Goal: Task Accomplishment & Management: Use online tool/utility

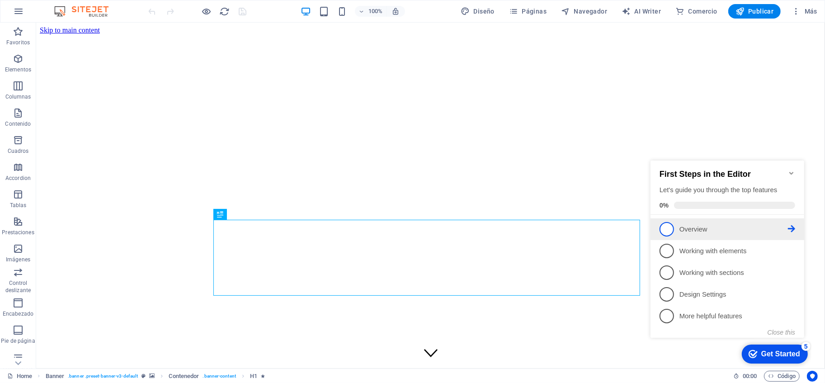
click at [666, 226] on span "1" at bounding box center [666, 228] width 14 height 14
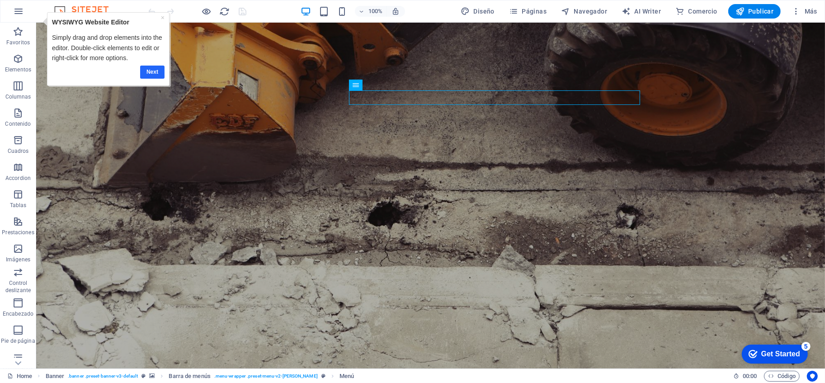
click at [143, 70] on link "Next" at bounding box center [152, 71] width 24 height 13
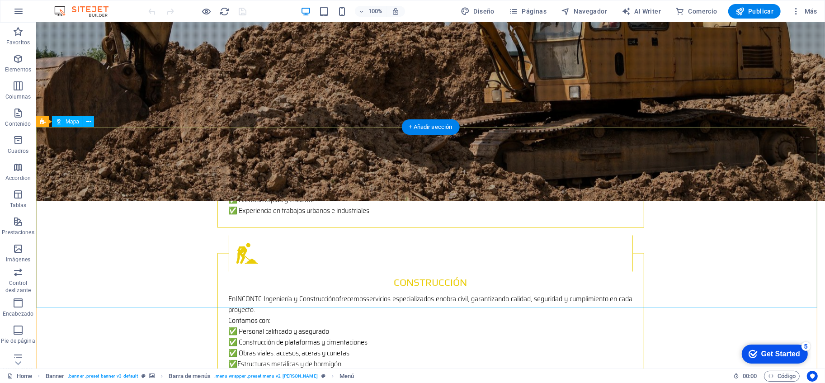
scroll to position [1393, 0]
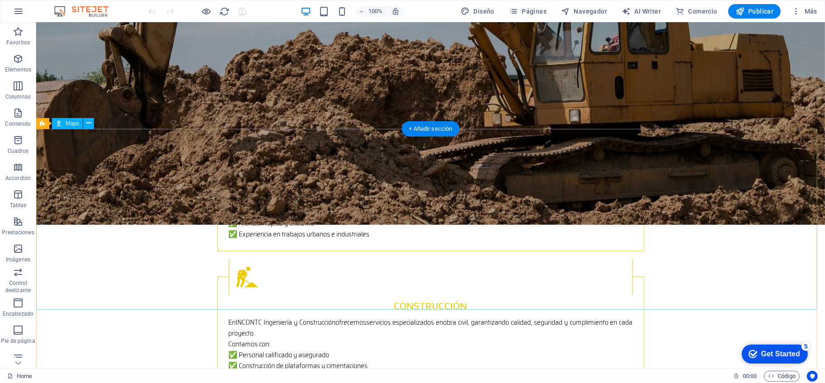
click at [89, 121] on icon at bounding box center [88, 122] width 5 height 9
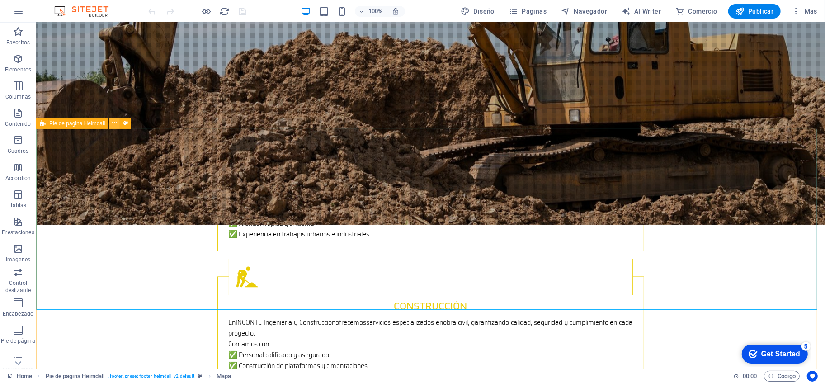
click at [114, 124] on icon at bounding box center [114, 122] width 5 height 9
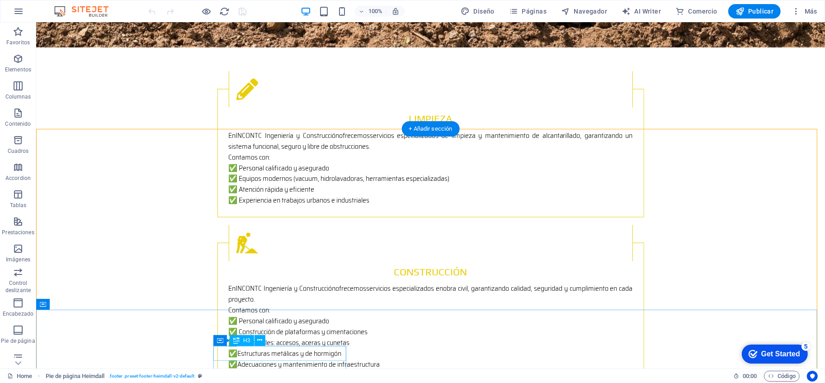
scroll to position [1443, 0]
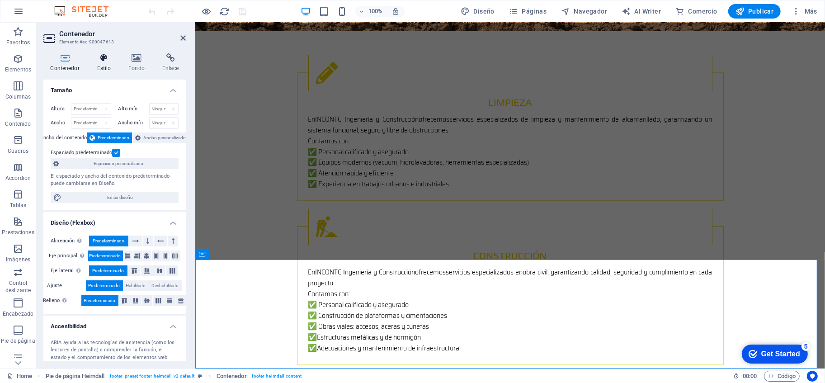
click at [104, 58] on icon at bounding box center [104, 57] width 28 height 9
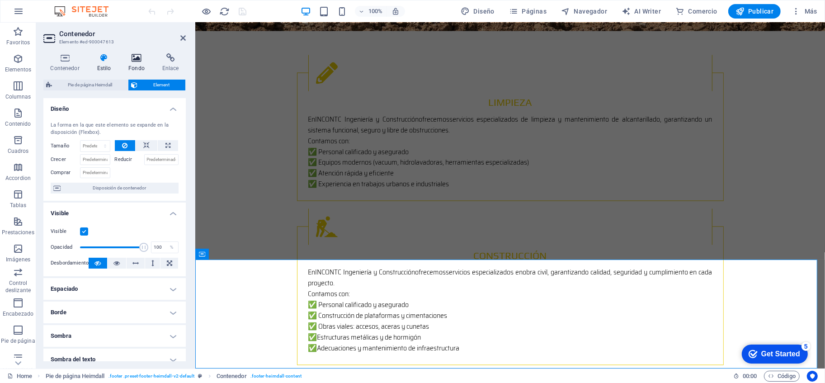
click at [136, 65] on h4 "Fondo" at bounding box center [139, 62] width 34 height 19
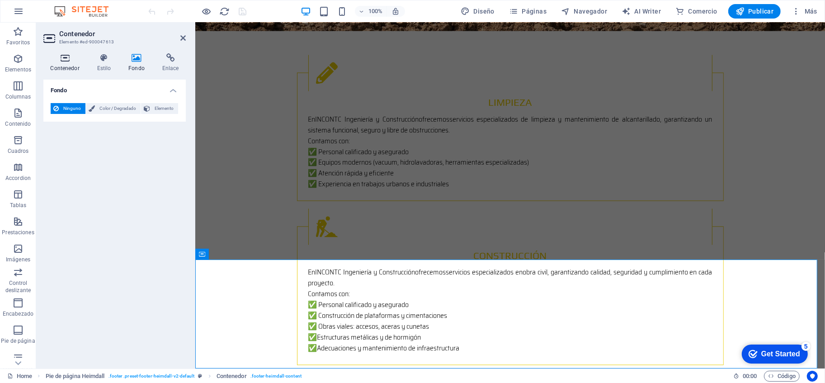
click at [71, 61] on icon at bounding box center [64, 57] width 43 height 9
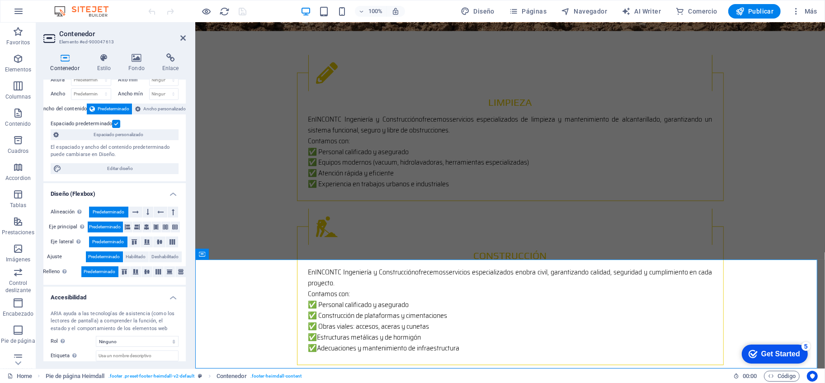
scroll to position [0, 0]
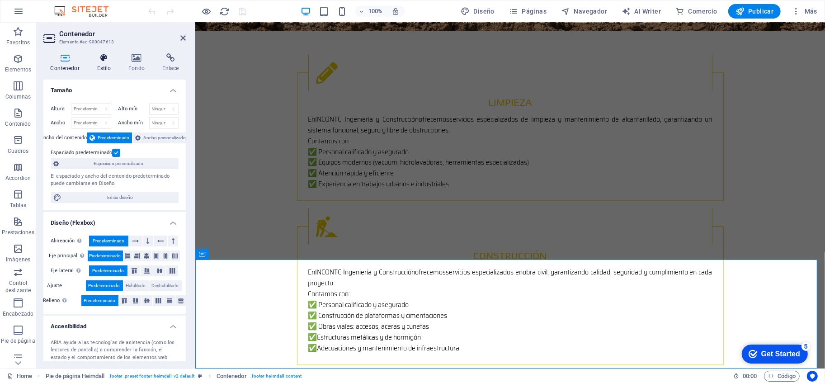
click at [97, 60] on icon at bounding box center [104, 57] width 28 height 9
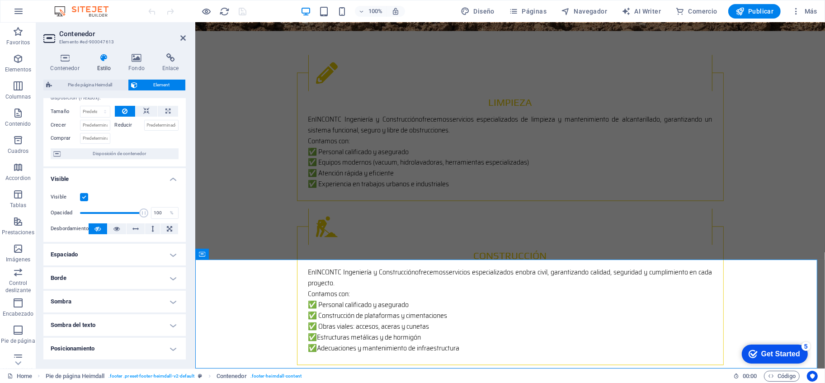
scroll to position [50, 0]
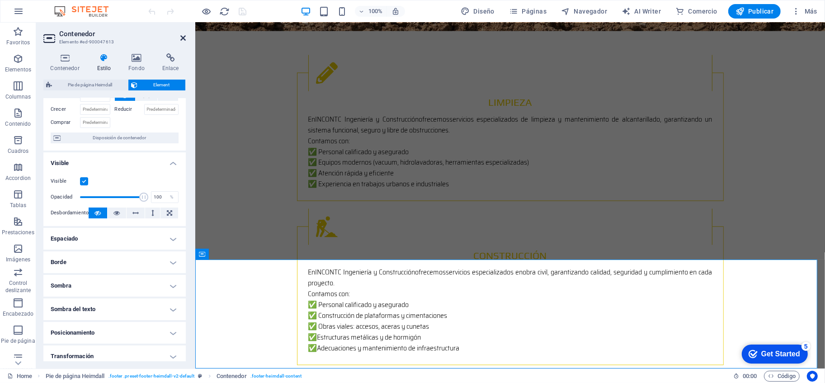
click at [183, 39] on icon at bounding box center [182, 37] width 5 height 7
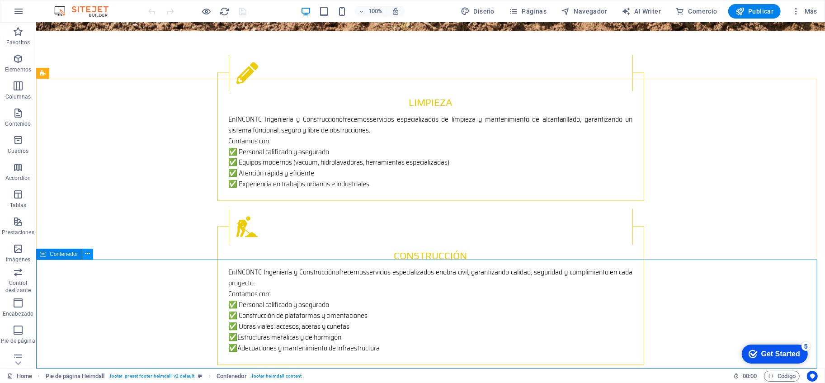
click at [86, 253] on icon at bounding box center [87, 253] width 5 height 9
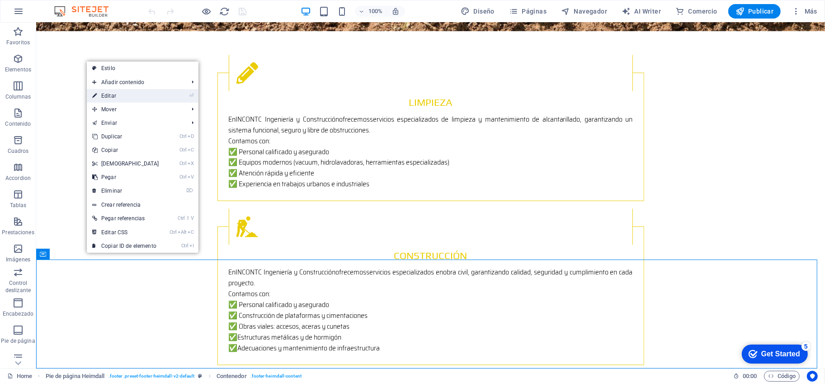
click at [117, 96] on link "⏎ Editar" at bounding box center [126, 96] width 78 height 14
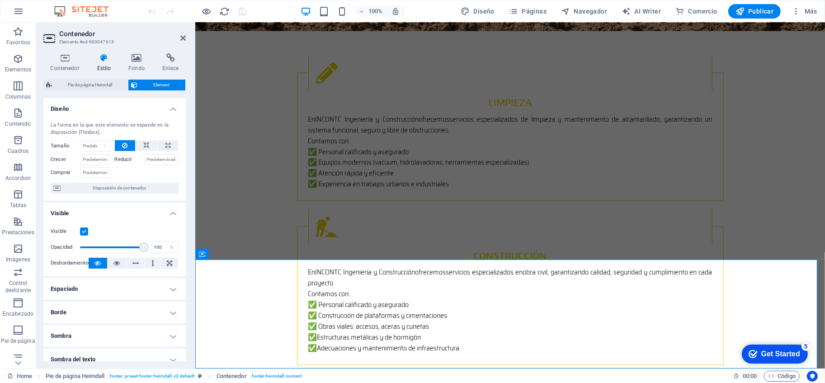
click at [100, 62] on h4 "Estilo" at bounding box center [106, 62] width 32 height 19
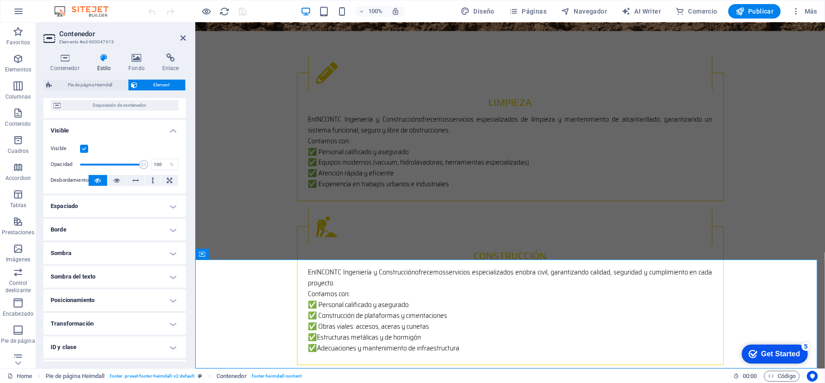
scroll to position [100, 0]
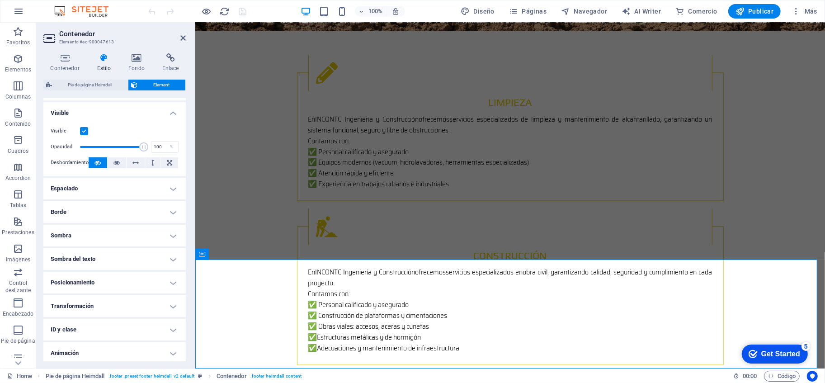
click at [139, 188] on h4 "Espaciado" at bounding box center [114, 189] width 142 height 22
click at [172, 190] on h4 "Espaciado" at bounding box center [114, 189] width 142 height 22
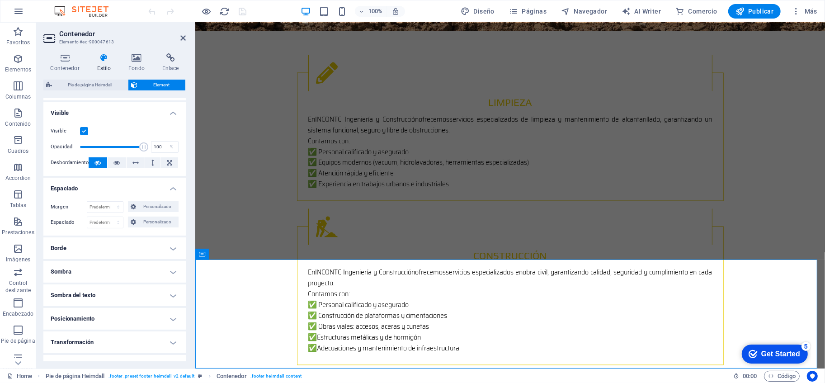
click at [172, 190] on h4 "Espaciado" at bounding box center [114, 186] width 142 height 16
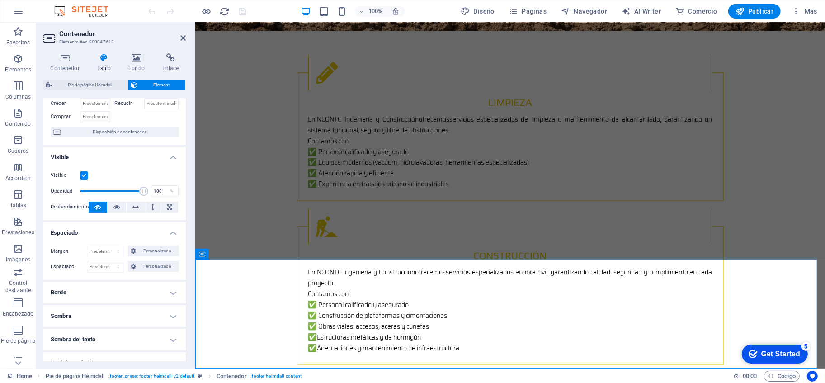
scroll to position [0, 0]
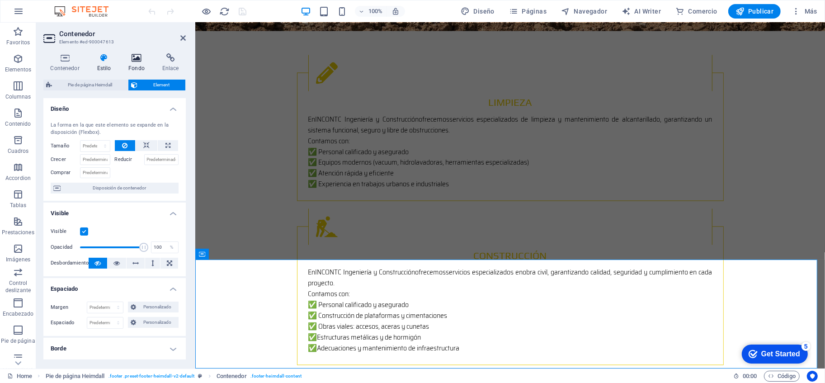
click at [139, 61] on icon at bounding box center [137, 57] width 30 height 9
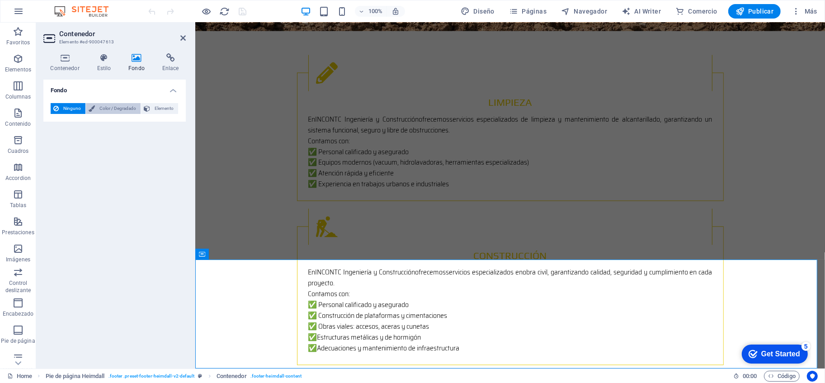
click at [101, 106] on span "Color / Degradado" at bounding box center [118, 108] width 40 height 11
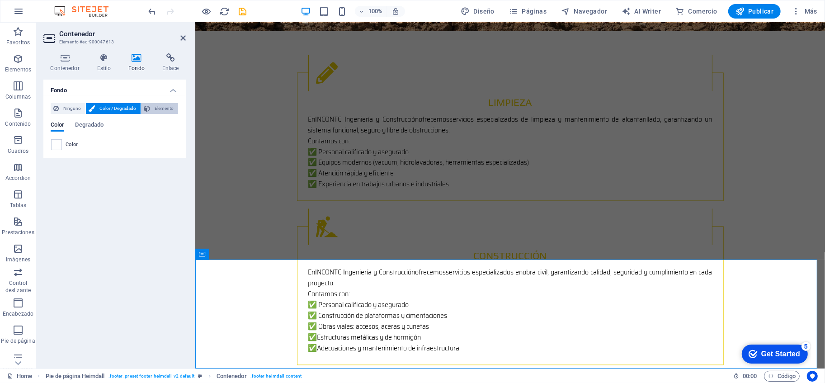
click at [161, 110] on span "Elemento" at bounding box center [164, 108] width 23 height 11
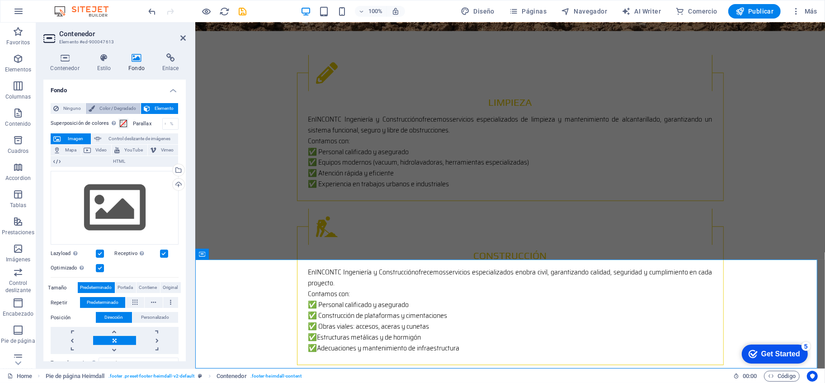
click at [128, 104] on span "Color / Degradado" at bounding box center [118, 108] width 40 height 11
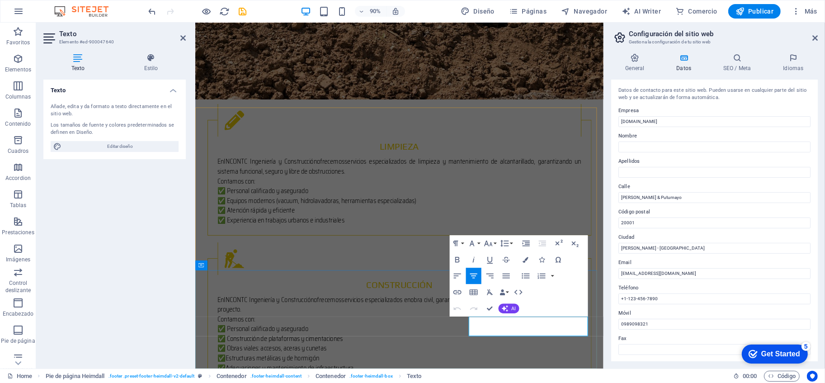
click at [816, 38] on icon at bounding box center [814, 37] width 5 height 7
drag, startPoint x: 1010, startPoint y: 61, endPoint x: 760, endPoint y: 82, distance: 251.6
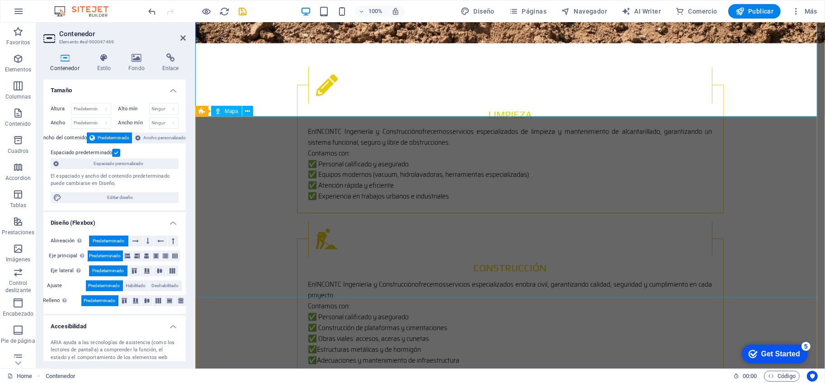
scroll to position [1443, 0]
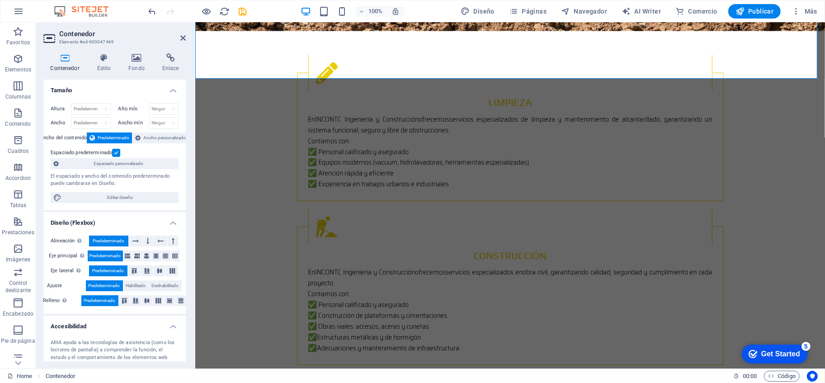
click at [184, 44] on header "Contenedor Elemento #ed-900047469" at bounding box center [114, 34] width 142 height 23
click at [182, 36] on icon at bounding box center [182, 37] width 5 height 7
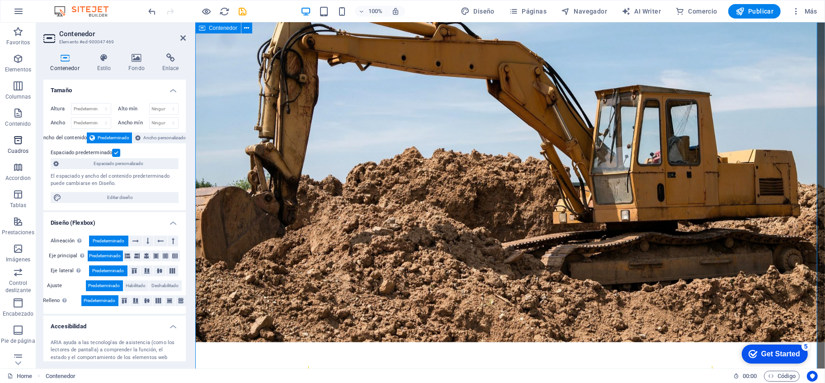
click at [19, 140] on icon "button" at bounding box center [18, 140] width 11 height 11
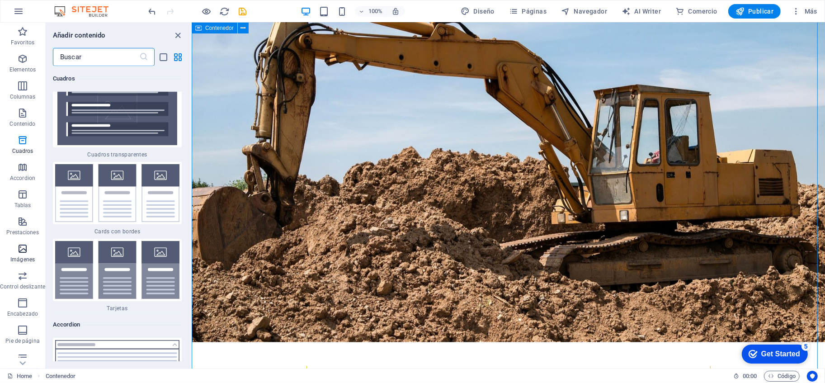
scroll to position [5379, 0]
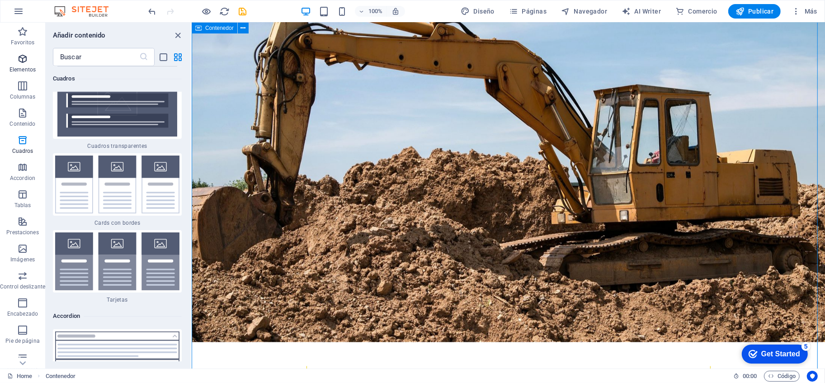
click at [26, 54] on icon "button" at bounding box center [22, 58] width 11 height 11
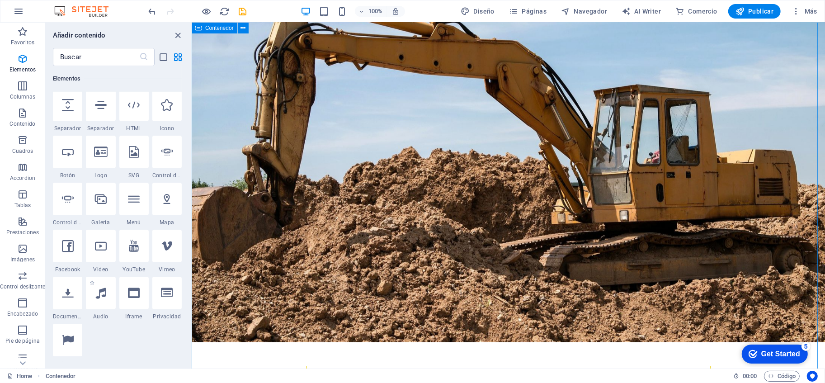
scroll to position [271, 0]
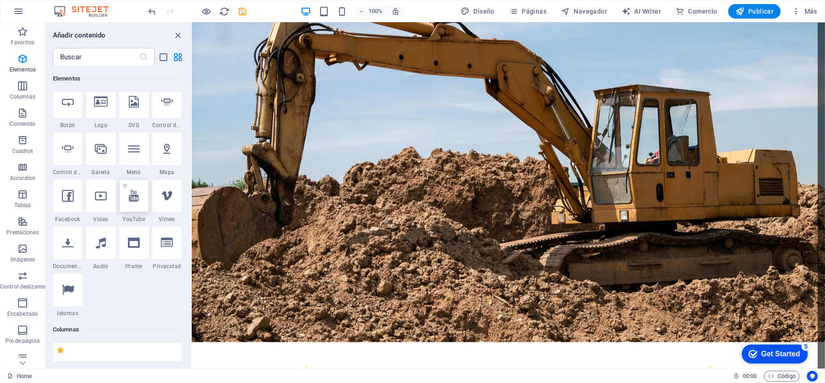
select select "ar16_9"
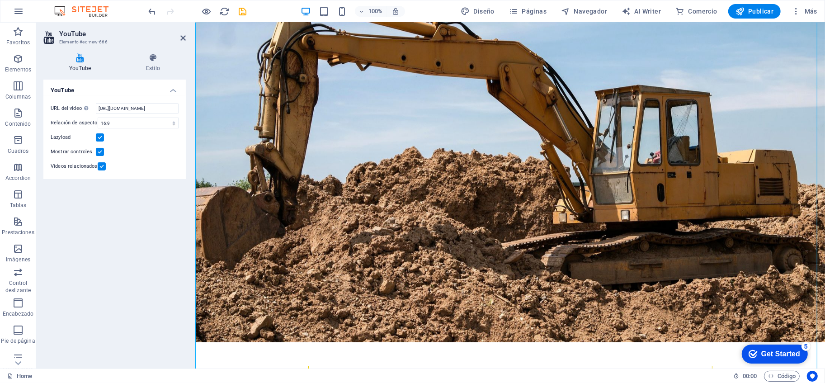
scroll to position [1501, 0]
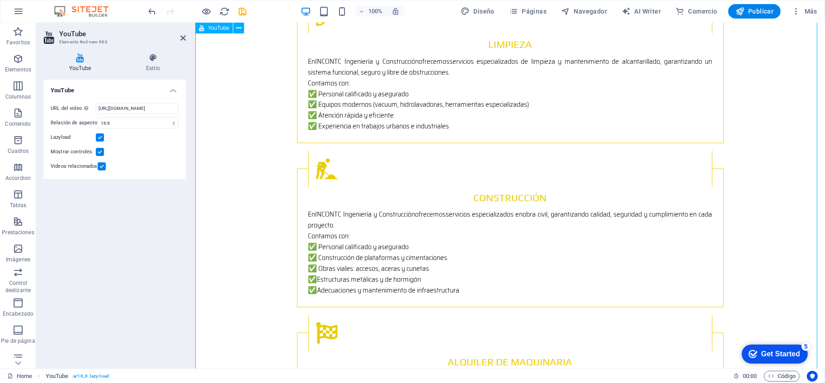
click at [242, 29] on button at bounding box center [238, 28] width 11 height 11
click at [150, 59] on icon at bounding box center [153, 57] width 66 height 9
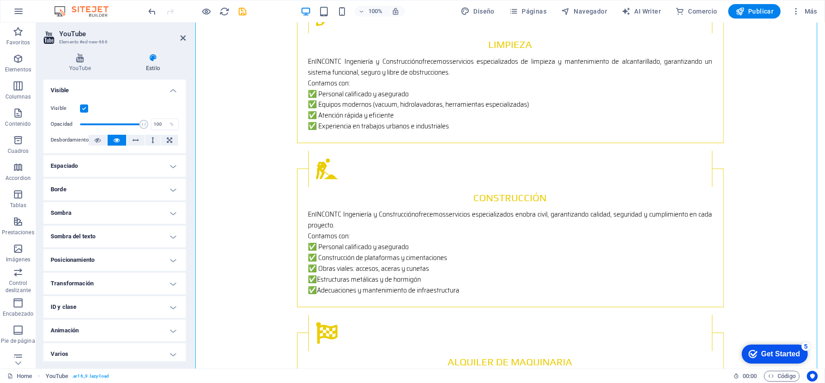
click at [82, 109] on label at bounding box center [84, 108] width 8 height 8
click at [0, 0] on input "Visible" at bounding box center [0, 0] width 0 height 0
click at [82, 109] on label at bounding box center [84, 108] width 8 height 8
click at [0, 0] on input "Visible" at bounding box center [0, 0] width 0 height 0
click at [88, 109] on label at bounding box center [84, 108] width 8 height 8
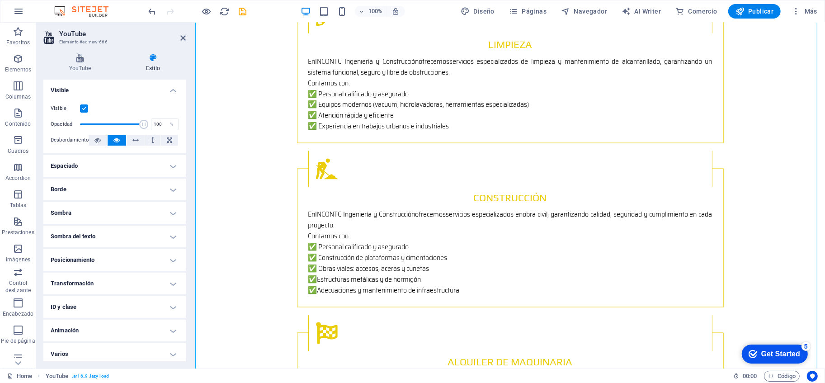
click at [0, 0] on input "Visible" at bounding box center [0, 0] width 0 height 0
click at [88, 109] on label at bounding box center [84, 108] width 8 height 8
click at [0, 0] on input "Visible" at bounding box center [0, 0] width 0 height 0
click at [125, 124] on span at bounding box center [112, 124] width 64 height 14
drag, startPoint x: 121, startPoint y: 124, endPoint x: 105, endPoint y: 124, distance: 15.4
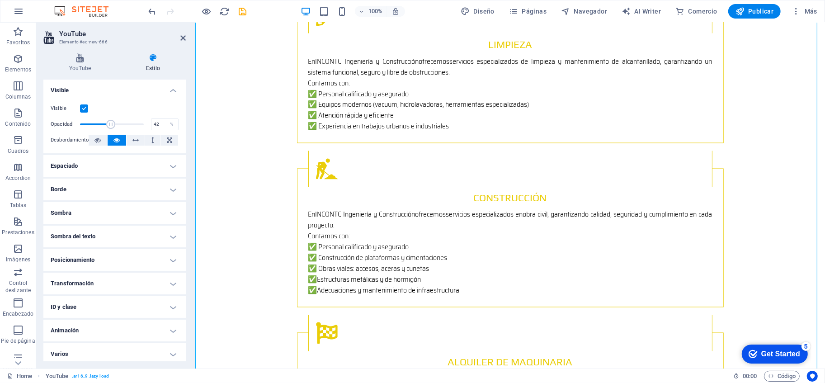
click at [106, 124] on span at bounding box center [110, 124] width 9 height 9
click at [92, 123] on span at bounding box center [112, 124] width 64 height 14
drag, startPoint x: 91, startPoint y: 122, endPoint x: 110, endPoint y: 125, distance: 19.6
click at [109, 125] on span at bounding box center [104, 124] width 9 height 9
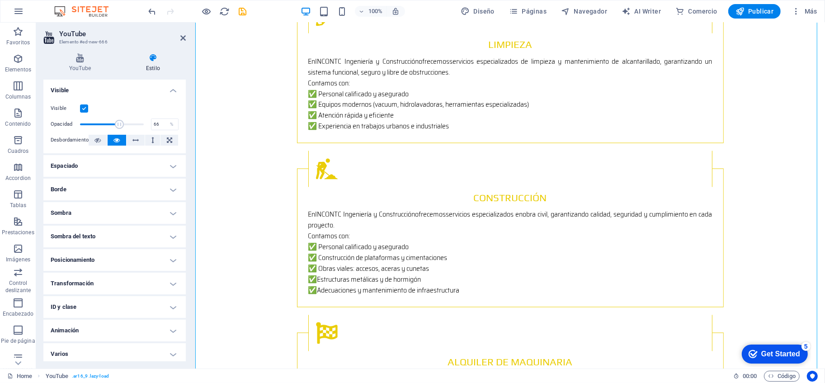
type input "67"
drag, startPoint x: 110, startPoint y: 125, endPoint x: 122, endPoint y: 126, distance: 11.3
click at [122, 126] on span at bounding box center [122, 124] width 9 height 9
click at [127, 140] on button at bounding box center [136, 140] width 19 height 11
click at [148, 140] on button at bounding box center [152, 140] width 15 height 11
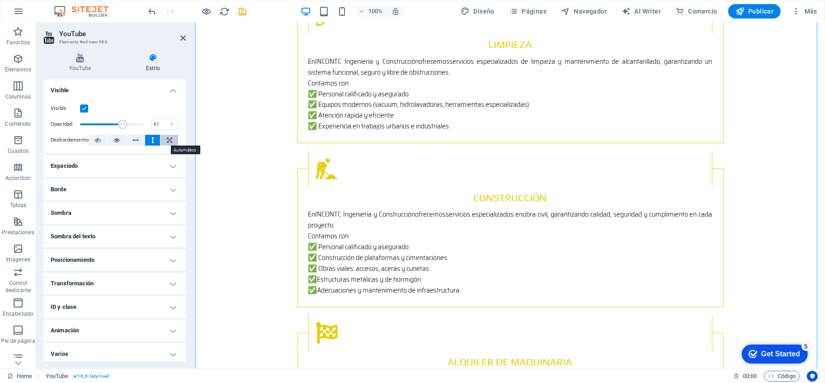
click at [164, 139] on button at bounding box center [169, 140] width 18 height 11
click at [99, 138] on icon at bounding box center [97, 140] width 6 height 11
click at [111, 139] on button at bounding box center [117, 140] width 19 height 11
click at [95, 139] on icon at bounding box center [97, 140] width 6 height 11
click at [85, 63] on h4 "YouTube" at bounding box center [81, 62] width 77 height 19
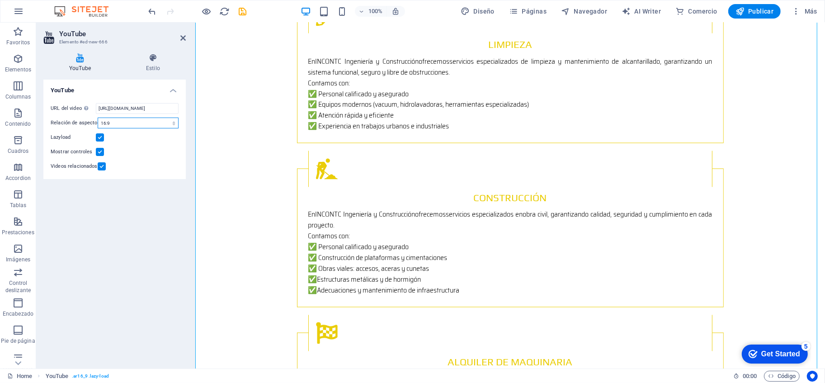
click at [149, 127] on select "16:10 16:9 4:3 2:1 1:1" at bounding box center [138, 122] width 81 height 11
click at [98, 117] on select "16:10 16:9 4:3 2:1 1:1" at bounding box center [138, 122] width 81 height 11
click at [134, 127] on select "16:10 16:9 4:3 2:1 1:1" at bounding box center [138, 122] width 81 height 11
click at [129, 124] on select "16:10 16:9 4:3 2:1 1:1" at bounding box center [138, 122] width 81 height 11
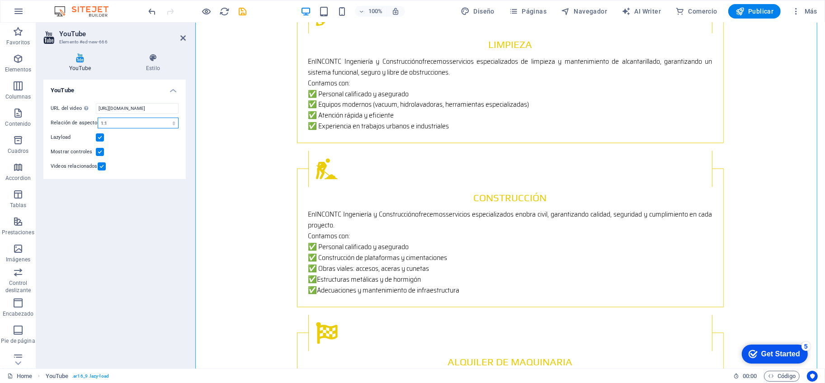
click at [127, 120] on select "16:10 16:9 4:3 2:1 1:1" at bounding box center [138, 122] width 81 height 11
select select "ar4_3"
click at [98, 117] on select "16:10 16:9 4:3 2:1 1:1" at bounding box center [138, 122] width 81 height 11
drag, startPoint x: 123, startPoint y: 126, endPoint x: 107, endPoint y: 152, distance: 31.5
click at [112, 161] on div "Videos relacionados" at bounding box center [115, 166] width 128 height 11
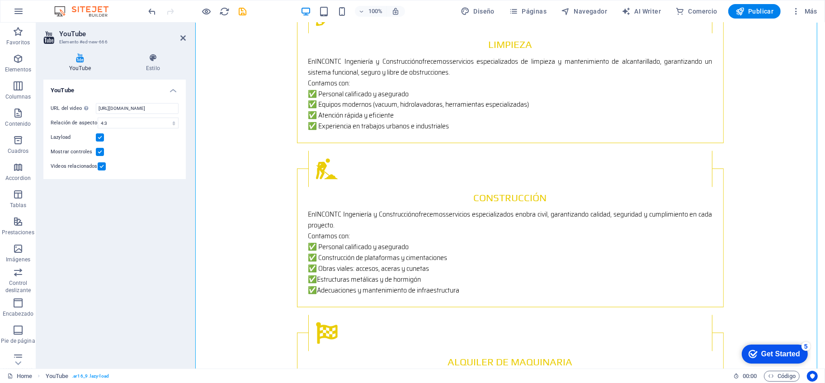
click at [100, 138] on label at bounding box center [100, 137] width 8 height 8
click at [0, 0] on input "Lazyload" at bounding box center [0, 0] width 0 height 0
click at [101, 150] on label at bounding box center [100, 152] width 8 height 8
click at [0, 0] on input "Mostrar controles" at bounding box center [0, 0] width 0 height 0
click at [101, 150] on label at bounding box center [100, 152] width 8 height 8
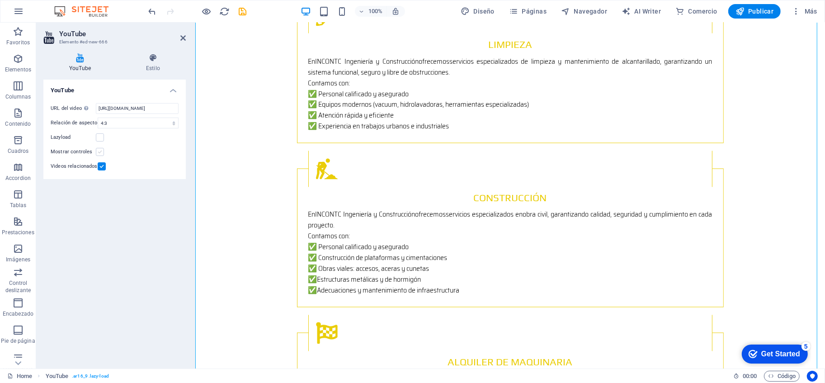
click at [0, 0] on input "Mostrar controles" at bounding box center [0, 0] width 0 height 0
click at [100, 163] on label at bounding box center [102, 166] width 8 height 8
click at [0, 0] on input "Videos relacionados" at bounding box center [0, 0] width 0 height 0
click at [101, 150] on label at bounding box center [100, 152] width 8 height 8
click at [0, 0] on input "Mostrar controles" at bounding box center [0, 0] width 0 height 0
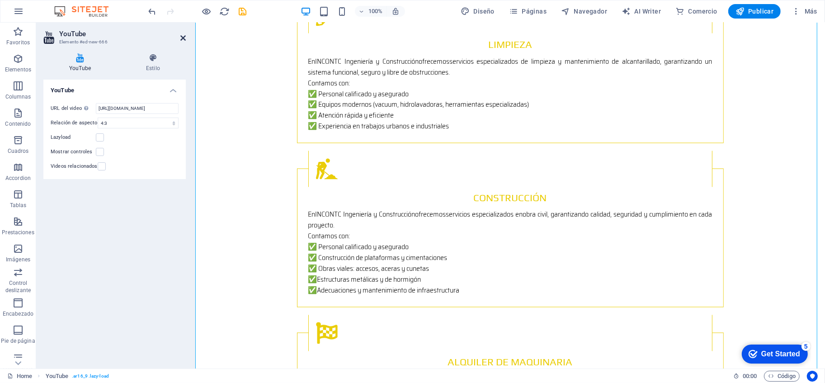
click at [183, 38] on icon at bounding box center [182, 37] width 5 height 7
drag, startPoint x: 377, startPoint y: 61, endPoint x: 341, endPoint y: 38, distance: 42.6
select select "ar4_3"
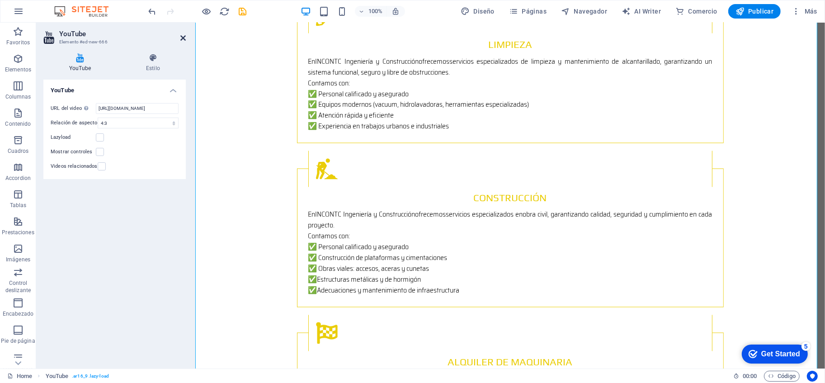
click at [181, 39] on icon at bounding box center [182, 37] width 5 height 7
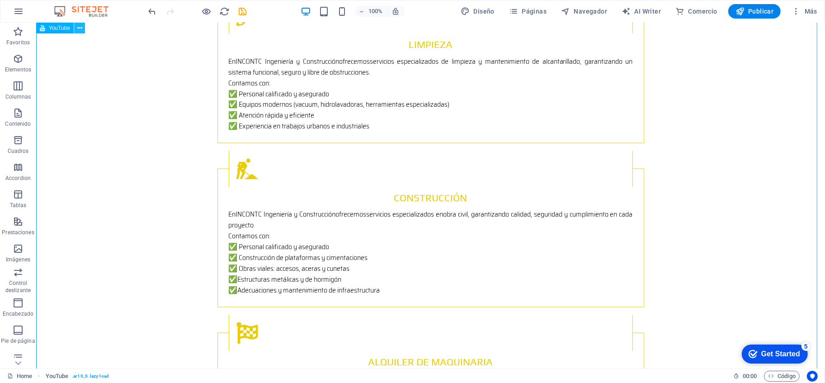
click at [79, 30] on icon at bounding box center [79, 27] width 5 height 9
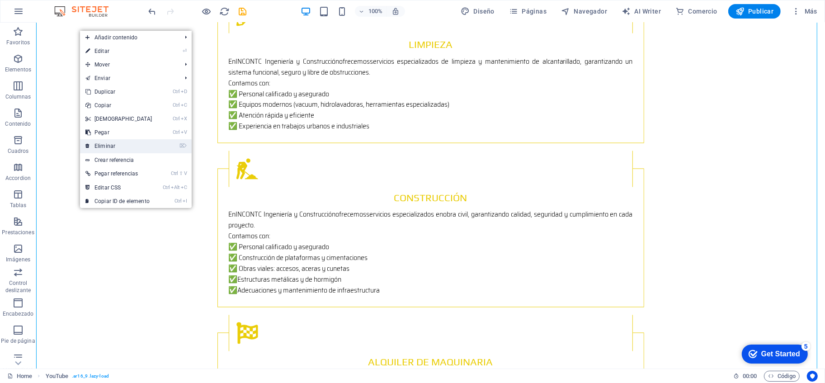
click at [131, 148] on link "⌦ Eliminar" at bounding box center [119, 146] width 78 height 14
drag, startPoint x: 166, startPoint y: 171, endPoint x: 130, endPoint y: 148, distance: 42.6
select select "px"
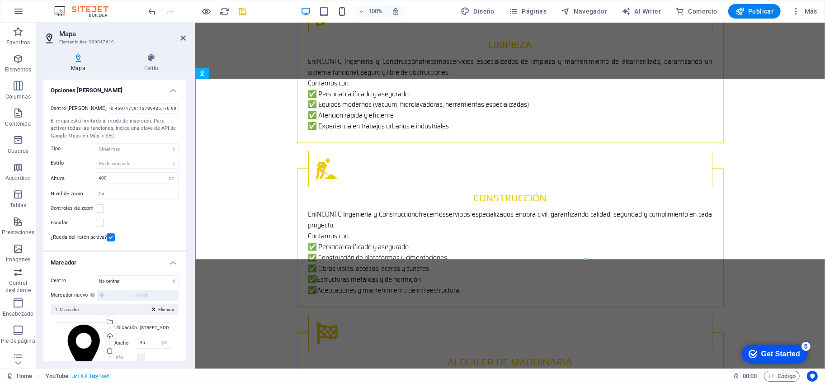
scroll to position [1443, 0]
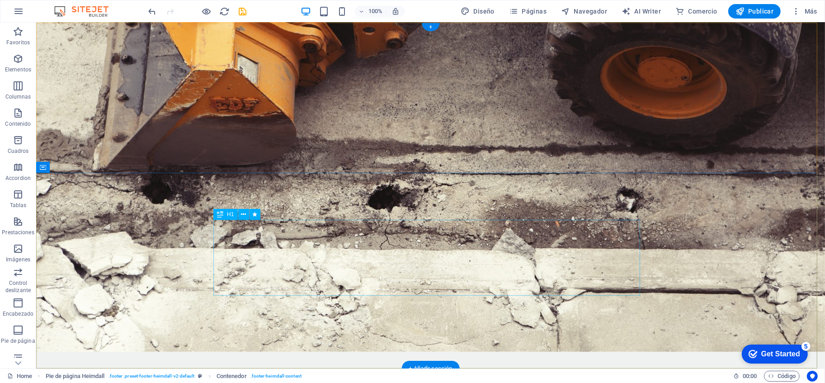
scroll to position [0, 0]
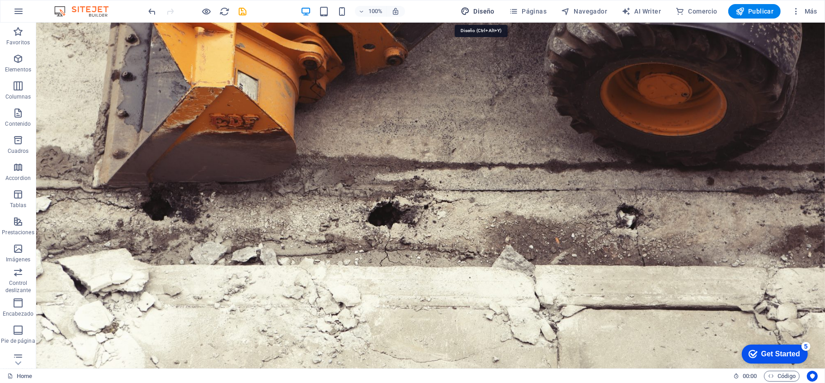
click at [490, 9] on span "Diseño" at bounding box center [477, 11] width 34 height 9
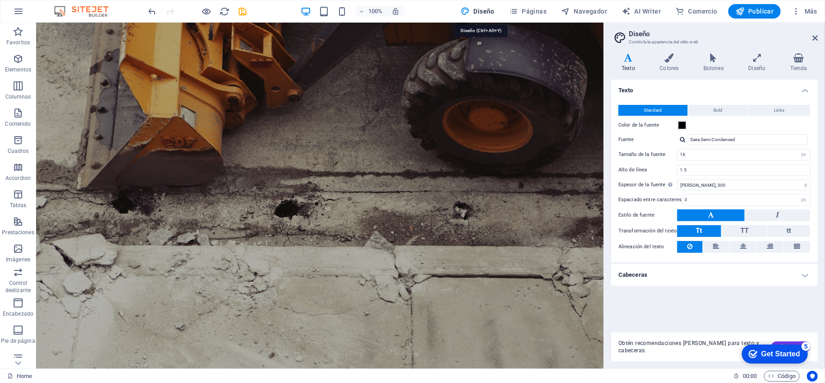
select select "px"
select select "300"
select select "px"
select select "rem"
click at [757, 56] on icon at bounding box center [756, 57] width 38 height 9
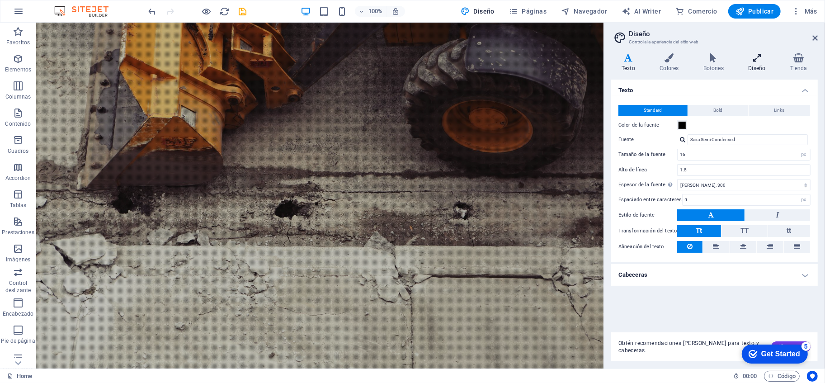
click at [757, 56] on icon at bounding box center [756, 57] width 38 height 9
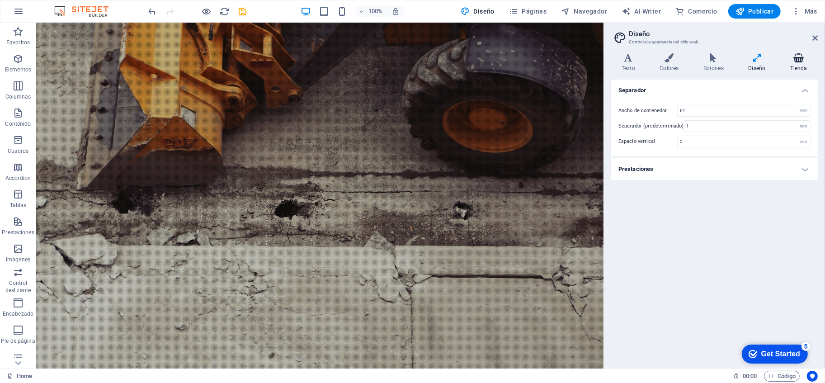
click at [784, 59] on icon at bounding box center [798, 57] width 38 height 9
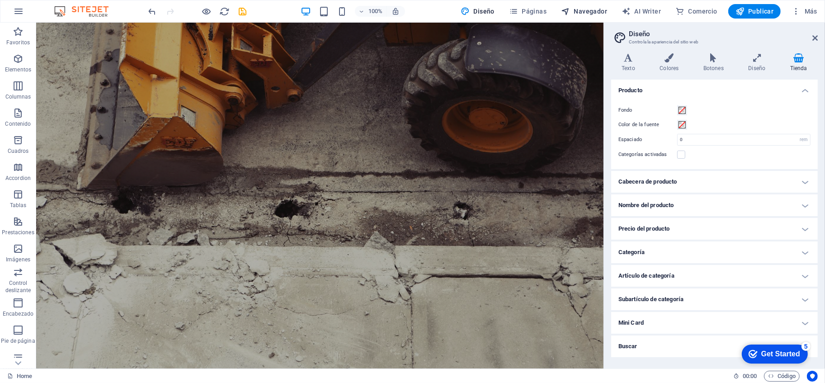
click at [593, 12] on span "Navegador" at bounding box center [584, 11] width 46 height 9
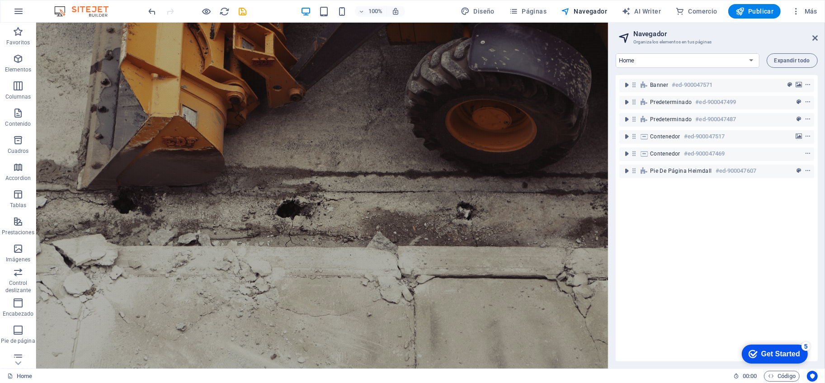
click at [696, 208] on div "Banner #ed-900047571 Predeterminado #ed-900047499 Predeterminado #ed-900047487 …" at bounding box center [716, 218] width 202 height 286
drag, startPoint x: 696, startPoint y: 208, endPoint x: 727, endPoint y: 260, distance: 61.0
click at [727, 265] on div "Banner #ed-900047571 Predeterminado #ed-900047499 Predeterminado #ed-900047487 …" at bounding box center [716, 218] width 202 height 286
click at [493, 14] on span "Diseño" at bounding box center [477, 11] width 34 height 9
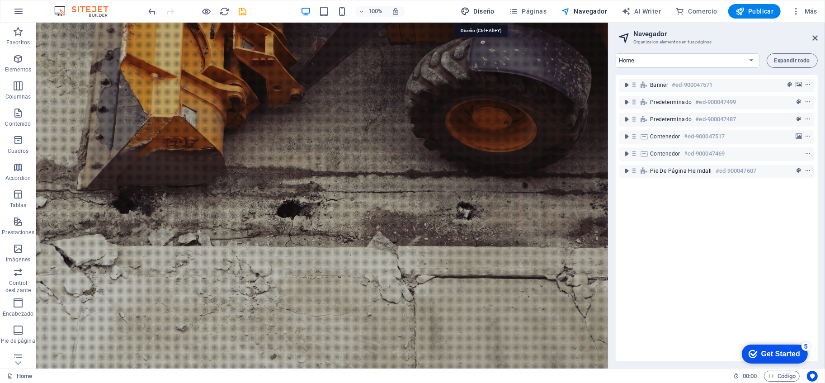
select select "rem"
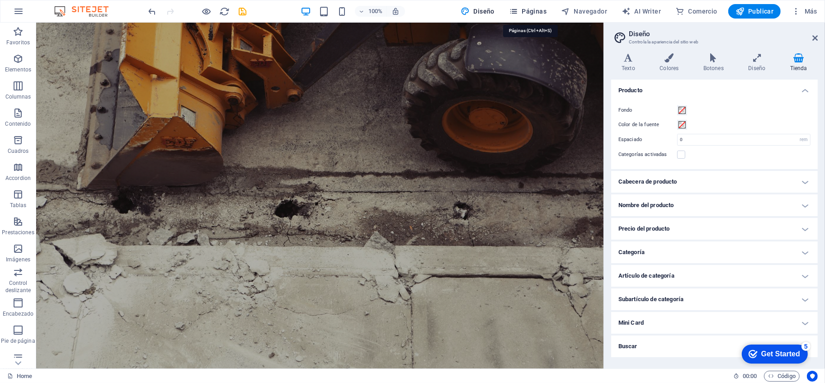
click at [513, 12] on icon "button" at bounding box center [513, 11] width 9 height 9
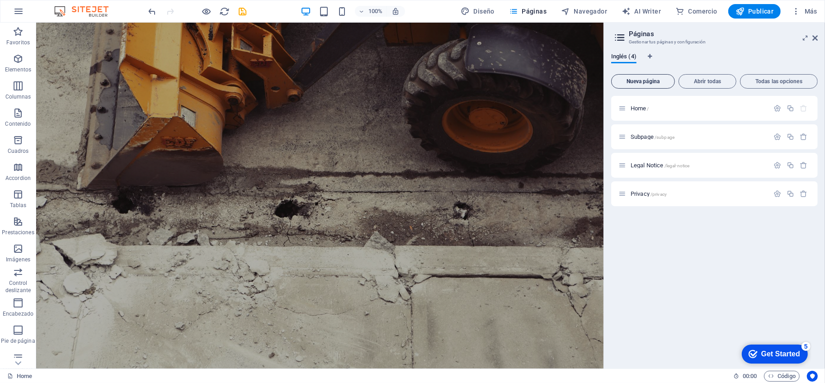
click at [655, 79] on span "Nueva página" at bounding box center [643, 81] width 56 height 5
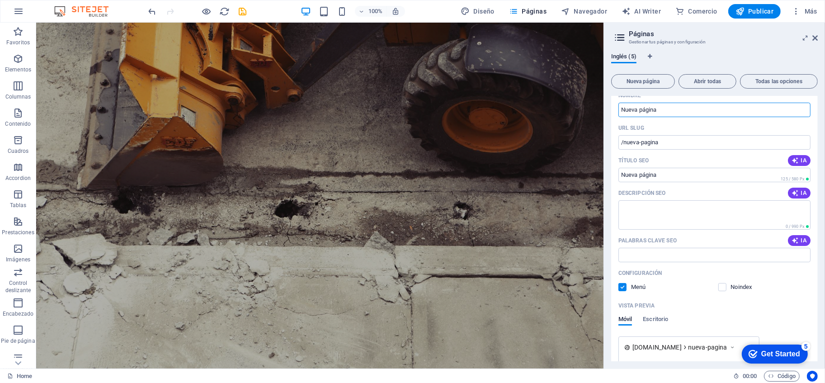
scroll to position [192, 0]
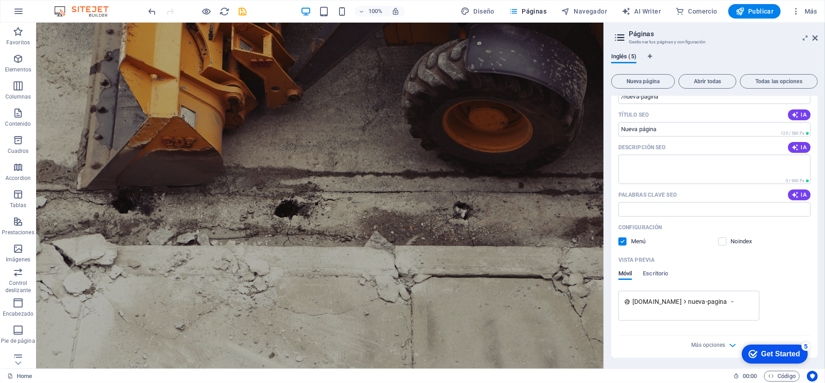
click at [760, 349] on div "Get Started" at bounding box center [779, 353] width 39 height 8
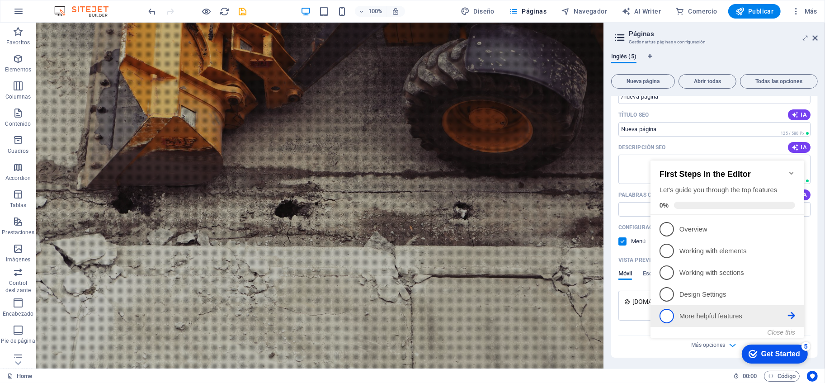
click at [688, 311] on p "More helpful features - incomplete" at bounding box center [733, 315] width 108 height 9
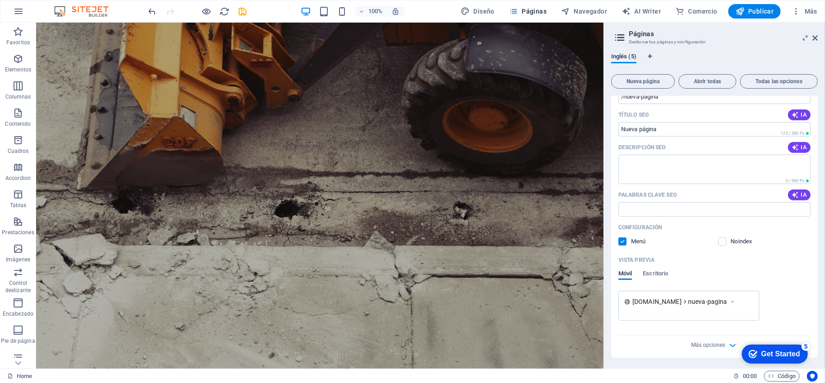
drag, startPoint x: 757, startPoint y: 345, endPoint x: 780, endPoint y: 273, distance: 75.4
click html "checkmark Get Started 5 First Steps in the Editor Let's guide you through the t…"
drag, startPoint x: 47, startPoint y: -66, endPoint x: 769, endPoint y: 291, distance: 805.2
click at [781, 274] on div "Móvil Escritorio" at bounding box center [714, 278] width 192 height 17
click div "checkmark Get Started 5 First Steps in the Editor Let's guide you through the t…"
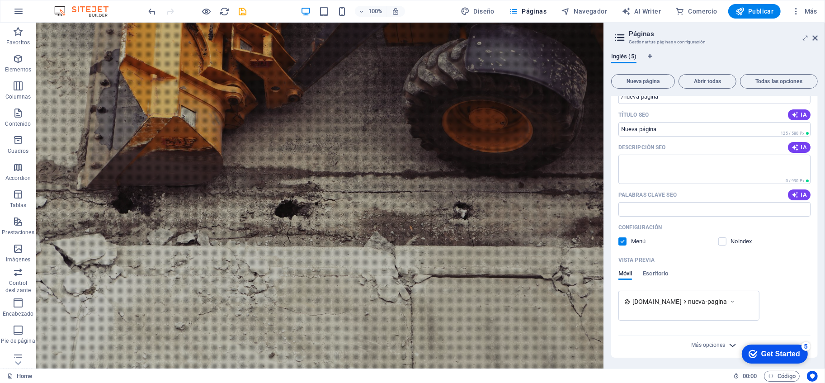
click at [731, 344] on icon "button" at bounding box center [732, 345] width 10 height 10
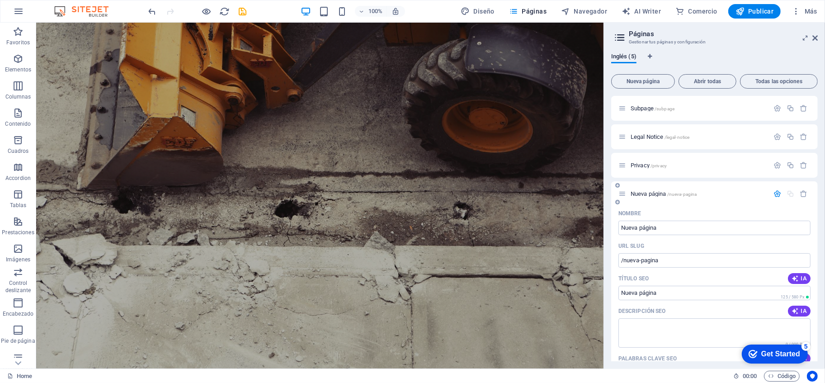
scroll to position [0, 0]
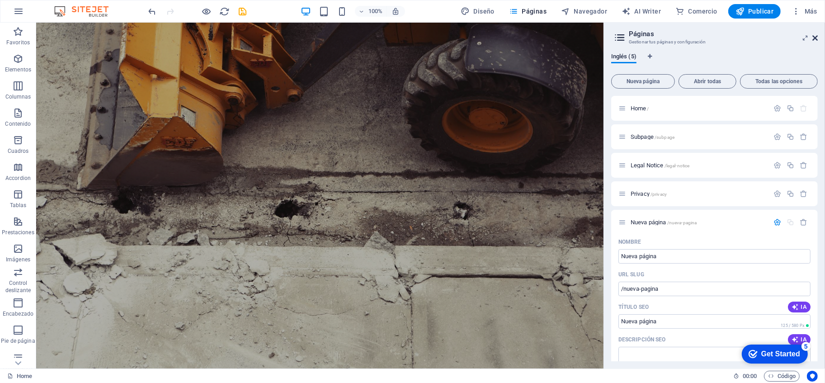
click at [812, 38] on icon at bounding box center [814, 37] width 5 height 7
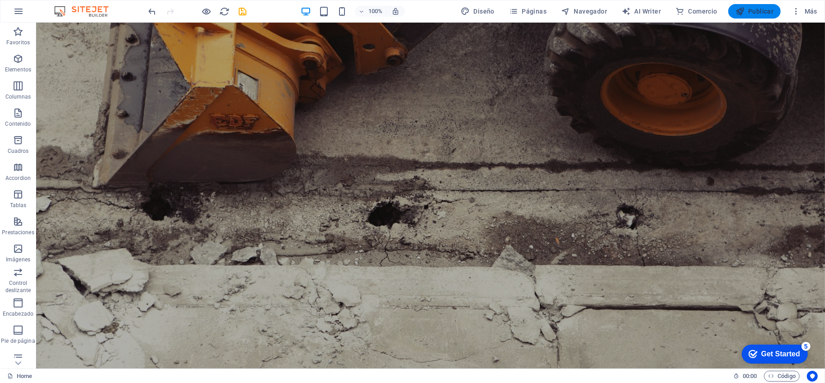
click at [746, 9] on span "Publicar" at bounding box center [754, 11] width 38 height 9
